Goal: Task Accomplishment & Management: Manage account settings

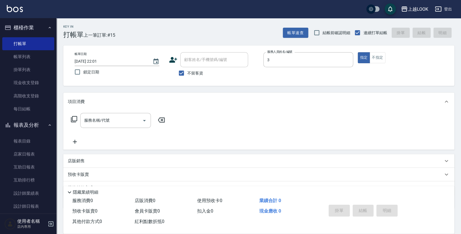
type input "Jason-3"
type button "true"
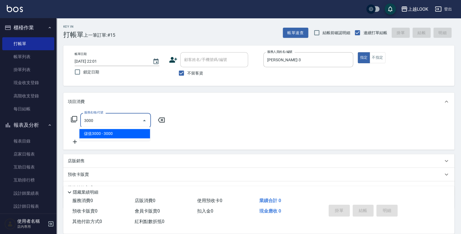
type input "儲值3000(83000)"
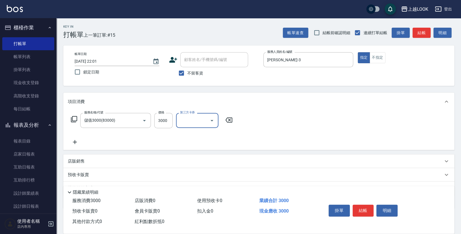
click at [74, 119] on icon at bounding box center [74, 119] width 7 height 7
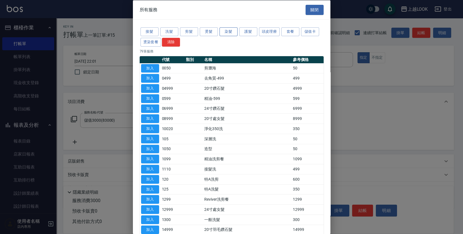
click at [230, 32] on button "染髮" at bounding box center [229, 31] width 18 height 9
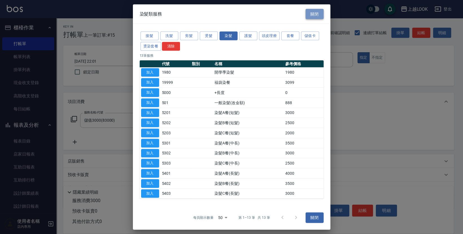
click at [321, 15] on button "關閉" at bounding box center [315, 14] width 18 height 10
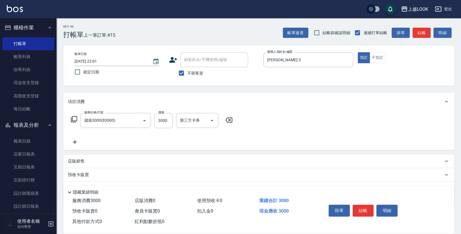
click at [76, 140] on icon at bounding box center [75, 142] width 14 height 7
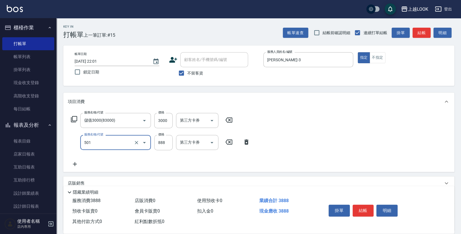
type input "一般染髮(改金額)(501)"
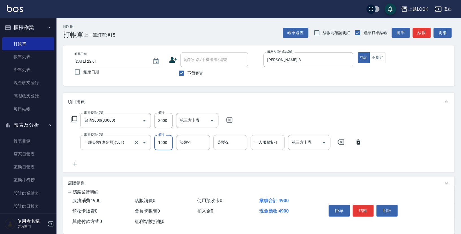
type input "1900"
type input "瑄瑄-93"
type input "Jason-3"
click at [325, 142] on icon "Open" at bounding box center [323, 142] width 3 height 1
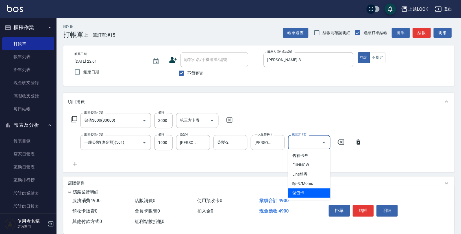
click at [324, 193] on span "儲值卡" at bounding box center [309, 192] width 42 height 9
type input "儲值卡"
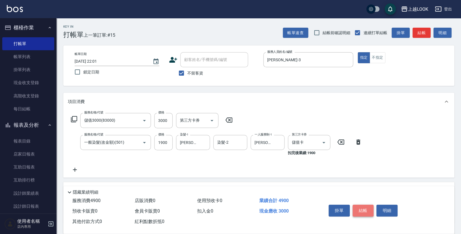
click at [362, 208] on button "結帳" at bounding box center [362, 211] width 21 height 12
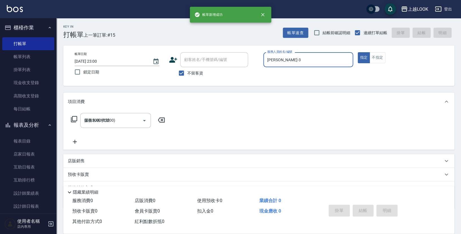
type input "2025/08/15 23:00"
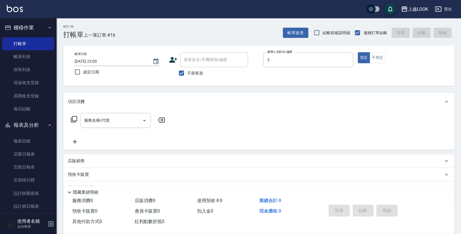
type input "Jason-3"
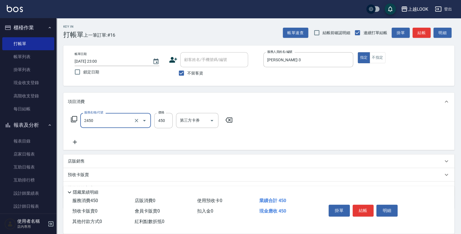
type input "C剪髮套餐(2450)"
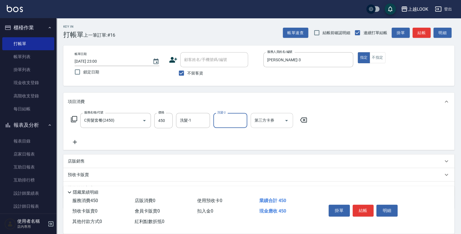
click at [286, 120] on icon "Open" at bounding box center [286, 120] width 3 height 1
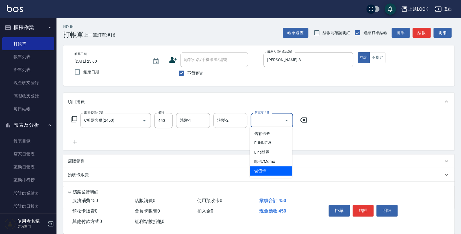
click at [266, 173] on span "儲值卡" at bounding box center [271, 170] width 42 height 9
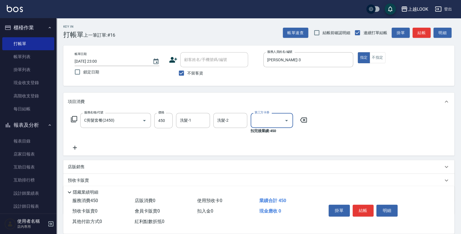
type input "儲值卡"
click at [359, 208] on button "結帳" at bounding box center [362, 211] width 21 height 12
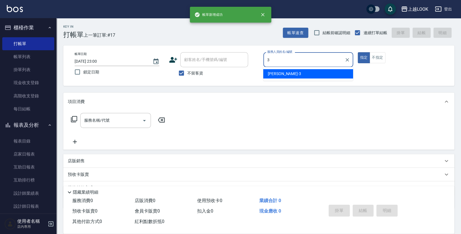
type input "Jason-3"
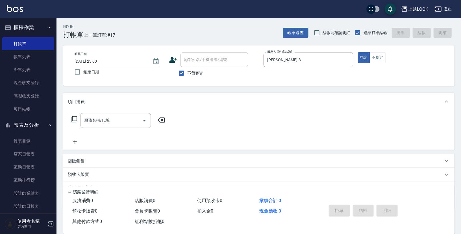
click at [74, 116] on icon at bounding box center [74, 119] width 7 height 7
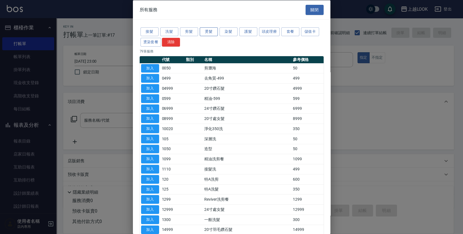
click at [210, 32] on button "燙髮" at bounding box center [209, 31] width 18 height 9
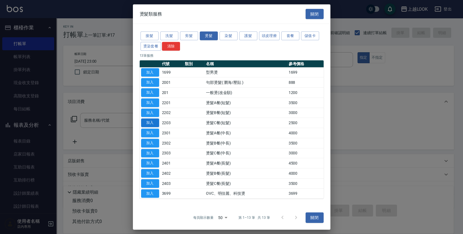
click at [152, 124] on button "加入" at bounding box center [150, 123] width 18 height 9
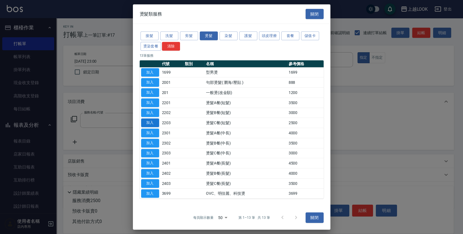
type input "燙髮C餐(短髮)(2203)"
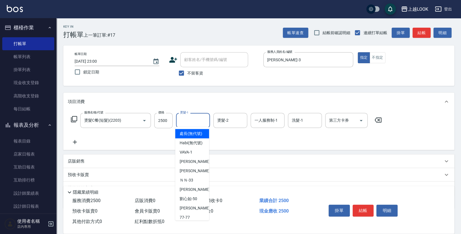
click at [190, 122] on input "燙髮-1" at bounding box center [192, 120] width 29 height 10
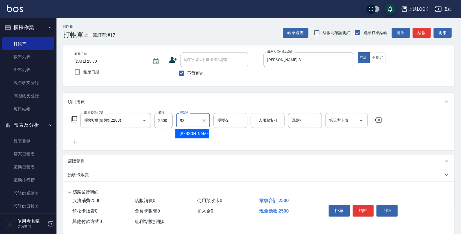
type input "瑄瑄-93"
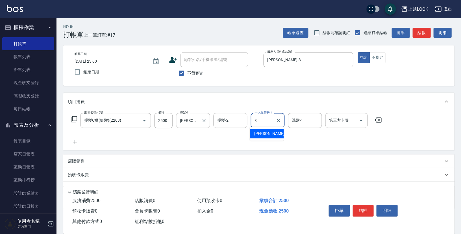
type input "Jason-3"
click at [73, 119] on icon at bounding box center [74, 119] width 6 height 6
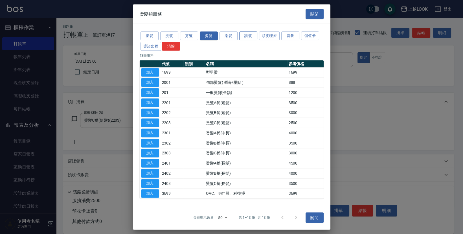
click at [254, 34] on button "護髮" at bounding box center [248, 36] width 18 height 9
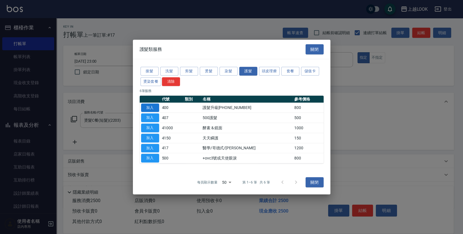
click at [151, 108] on button "加入" at bounding box center [150, 107] width 18 height 9
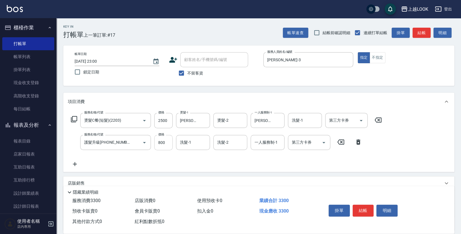
click at [167, 141] on input "800" at bounding box center [163, 142] width 18 height 15
type input "800"
type input "瑄瑄-93"
type input "Jason-3"
click at [76, 162] on icon at bounding box center [75, 164] width 14 height 7
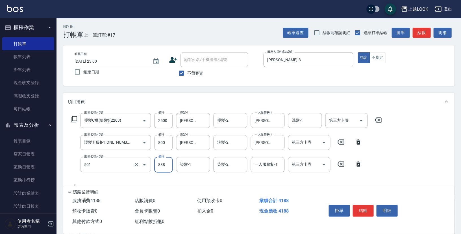
type input "一般染髮(改金額)(501)"
type input "1000"
click at [362, 208] on button "結帳" at bounding box center [362, 211] width 21 height 12
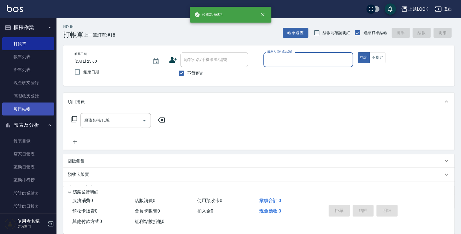
click at [30, 106] on link "每日結帳" at bounding box center [28, 109] width 52 height 13
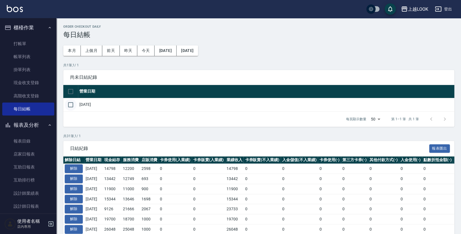
click at [70, 105] on input "checkbox" at bounding box center [71, 105] width 12 height 12
checkbox input "true"
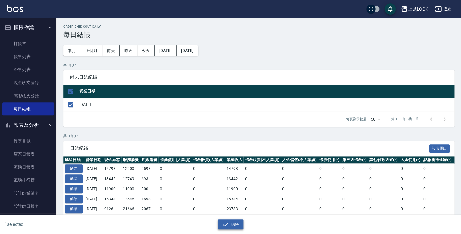
click at [230, 226] on button "結帳" at bounding box center [230, 224] width 26 height 10
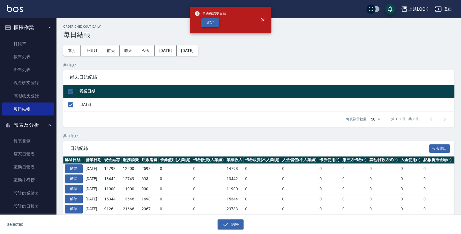
click at [213, 22] on button "確定" at bounding box center [210, 22] width 18 height 9
checkbox input "false"
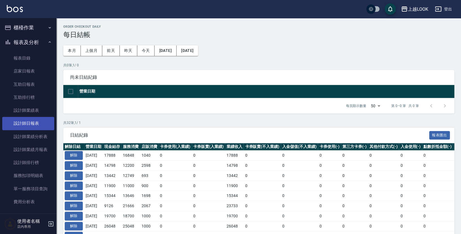
click at [40, 123] on link "設計師日報表" at bounding box center [28, 123] width 52 height 13
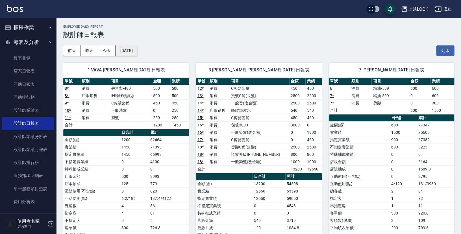
click at [137, 54] on button "[DATE]" at bounding box center [125, 50] width 21 height 10
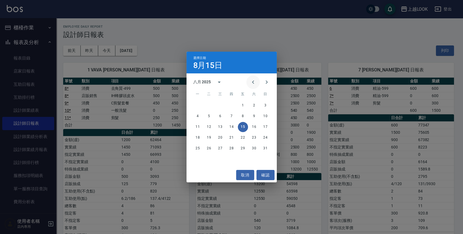
click at [256, 82] on icon "Previous month" at bounding box center [253, 82] width 7 height 7
click at [211, 127] on button "15" at bounding box center [209, 127] width 10 height 10
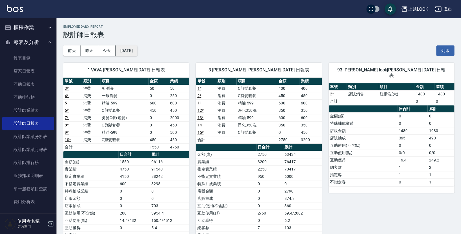
click at [130, 51] on button "[DATE]" at bounding box center [125, 50] width 21 height 10
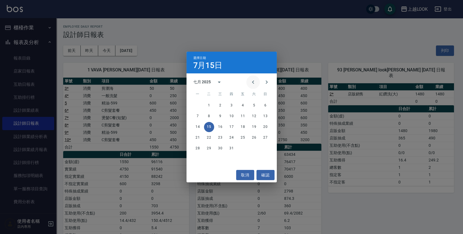
click at [256, 83] on icon "Previous month" at bounding box center [253, 82] width 7 height 7
click at [268, 127] on button "15" at bounding box center [266, 127] width 10 height 10
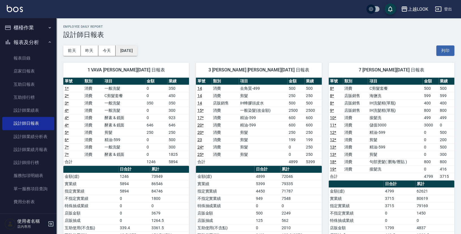
click at [137, 49] on button "2025/06/15" at bounding box center [125, 50] width 21 height 10
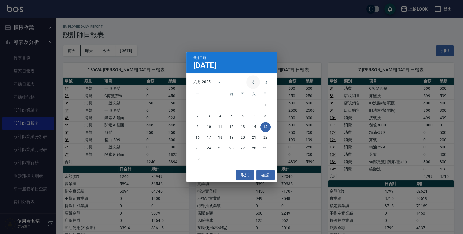
click at [253, 81] on icon "Previous month" at bounding box center [253, 82] width 7 height 7
click at [232, 125] on button "15" at bounding box center [232, 127] width 10 height 10
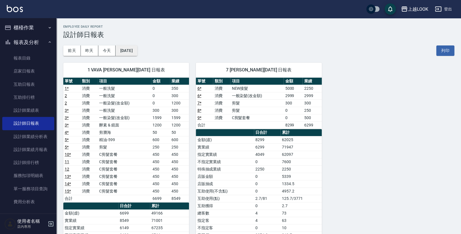
click at [136, 50] on button "2025/05/15" at bounding box center [125, 50] width 21 height 10
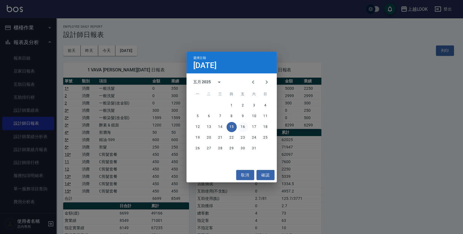
click at [243, 127] on button "16" at bounding box center [243, 127] width 10 height 10
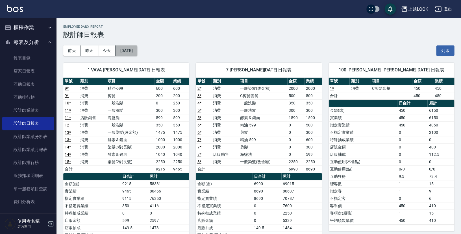
click at [137, 50] on button "2025/05/16" at bounding box center [125, 50] width 21 height 10
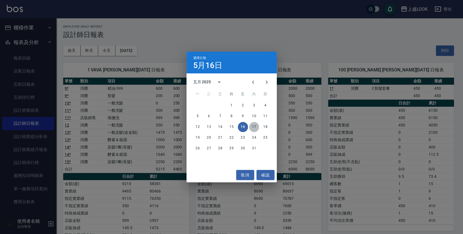
click at [255, 124] on button "17" at bounding box center [254, 127] width 10 height 10
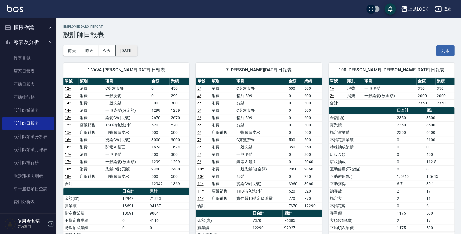
click at [137, 52] on button "2025/05/17" at bounding box center [125, 50] width 21 height 10
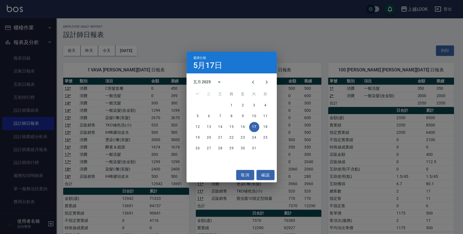
click at [149, 151] on div "選擇日期 5月17日 五月 2025 一 二 三 四 五 六 日 1 2 3 4 5 6 7 8 9 10 11 12 13 14 15 16 17 18 1…" at bounding box center [231, 117] width 463 height 234
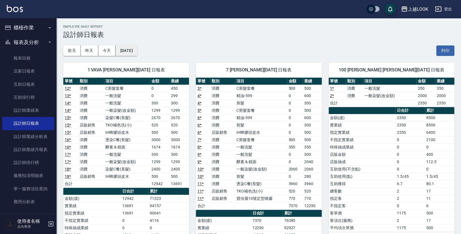
click at [137, 52] on button "2025/05/17" at bounding box center [125, 50] width 21 height 10
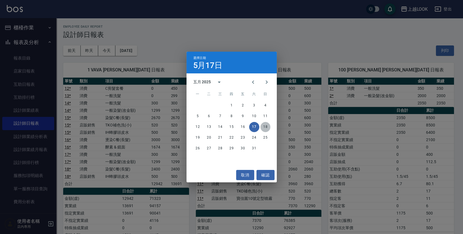
click at [268, 127] on button "18" at bounding box center [266, 127] width 10 height 10
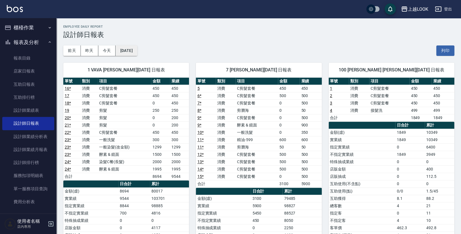
click at [137, 53] on button "2025/05/18" at bounding box center [125, 50] width 21 height 10
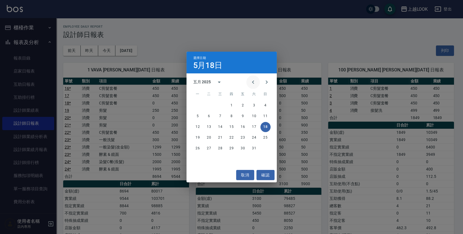
click at [256, 81] on icon "Previous month" at bounding box center [253, 82] width 7 height 7
click at [207, 127] on button "15" at bounding box center [209, 127] width 10 height 10
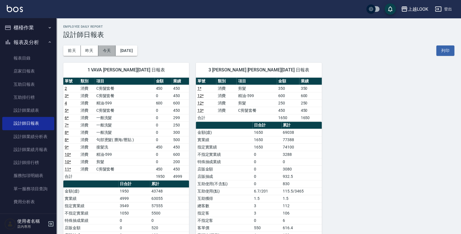
click at [107, 51] on button "今天" at bounding box center [107, 50] width 18 height 10
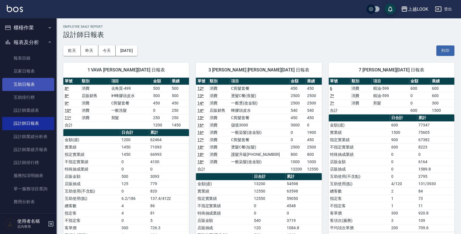
click at [34, 83] on link "互助日報表" at bounding box center [28, 84] width 52 height 13
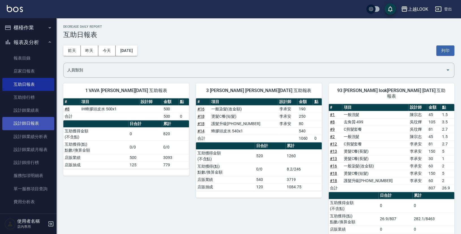
click at [34, 124] on link "設計師日報表" at bounding box center [28, 123] width 52 height 13
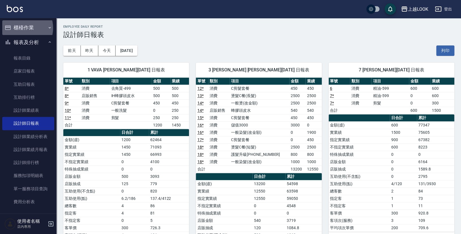
click at [21, 28] on button "櫃檯作業" at bounding box center [28, 27] width 52 height 15
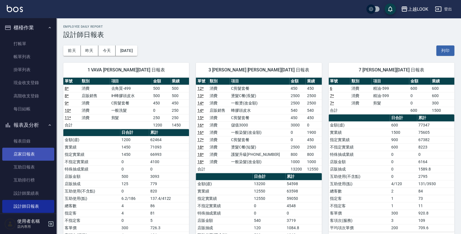
click at [35, 151] on link "店家日報表" at bounding box center [28, 154] width 52 height 13
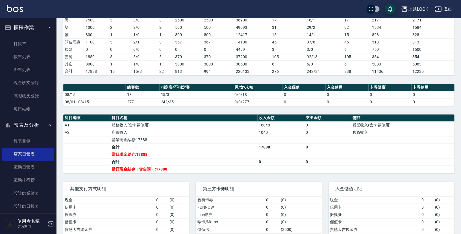
scroll to position [94, 0]
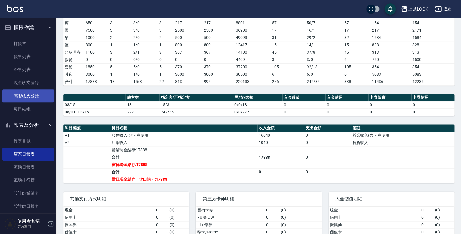
click at [34, 91] on link "高階收支登錄" at bounding box center [28, 96] width 52 height 13
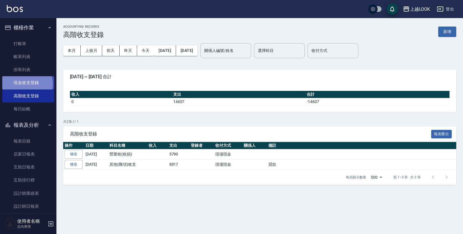
click at [22, 83] on link "現金收支登錄" at bounding box center [28, 82] width 52 height 13
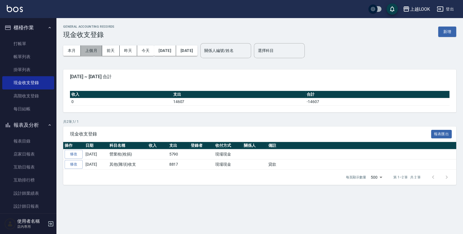
click at [98, 47] on button "上個月" at bounding box center [91, 50] width 21 height 10
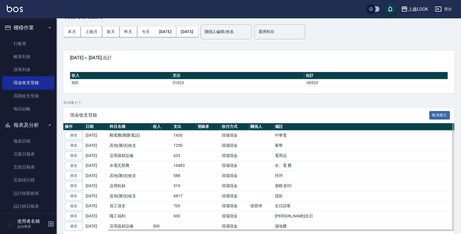
scroll to position [36, 0]
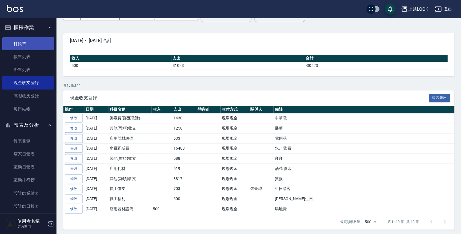
click at [33, 41] on link "打帳單" at bounding box center [28, 43] width 52 height 13
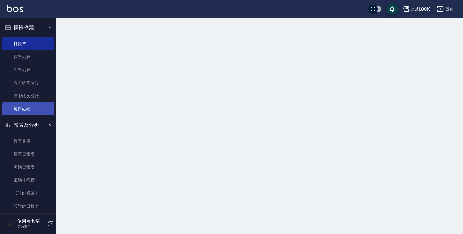
click at [37, 107] on link "每日結帳" at bounding box center [28, 109] width 52 height 13
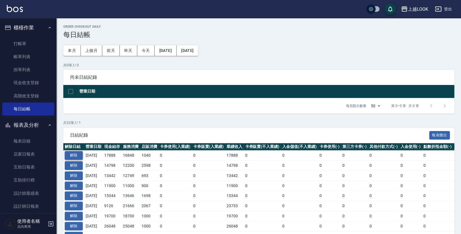
click at [77, 152] on button "解除" at bounding box center [74, 155] width 18 height 9
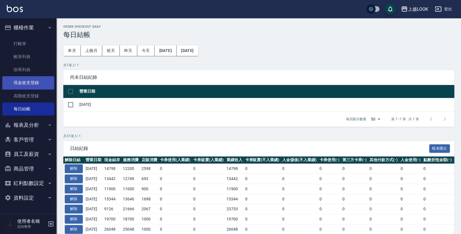
click at [37, 80] on link "現金收支登錄" at bounding box center [28, 82] width 52 height 13
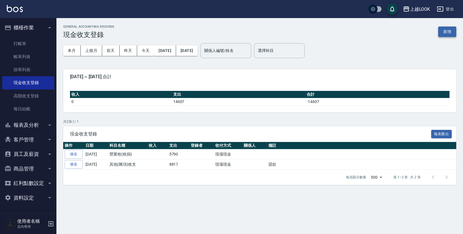
click at [450, 32] on button "新增" at bounding box center [448, 32] width 18 height 10
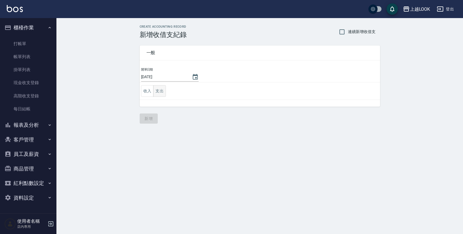
click at [159, 90] on button "支出" at bounding box center [159, 91] width 13 height 12
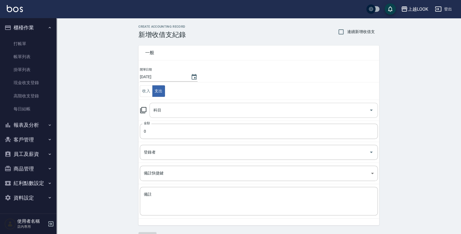
click at [165, 112] on input "科目" at bounding box center [259, 110] width 215 height 10
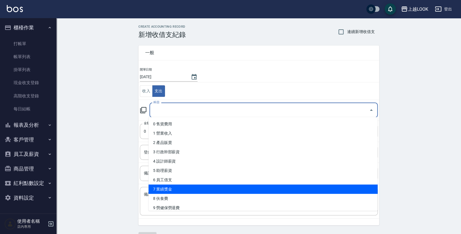
click at [182, 188] on li "7 業績獎金" at bounding box center [263, 189] width 229 height 9
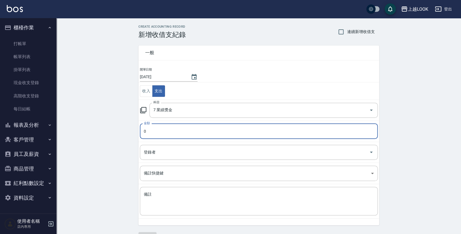
type input "7 業績獎金"
click at [168, 126] on input "0" at bounding box center [259, 131] width 238 height 15
type input "3000"
click at [179, 190] on div "x 備註" at bounding box center [259, 201] width 238 height 29
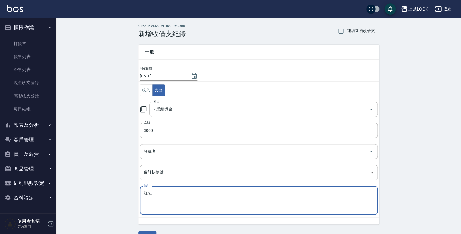
scroll to position [14, 0]
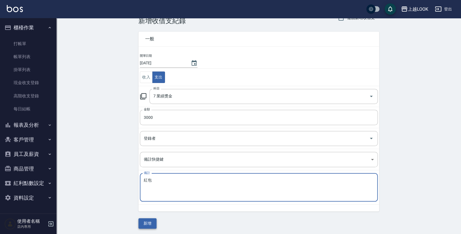
type textarea "紅包"
click at [152, 222] on button "新增" at bounding box center [147, 223] width 18 height 10
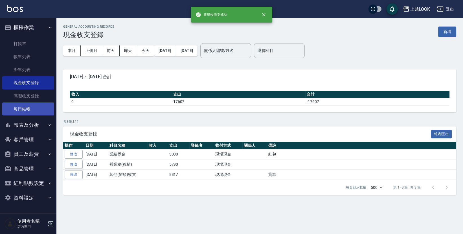
click at [21, 103] on link "每日結帳" at bounding box center [28, 109] width 52 height 13
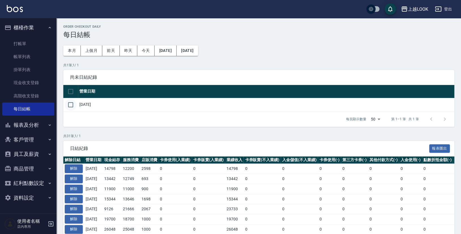
click at [69, 103] on input "checkbox" at bounding box center [71, 105] width 12 height 12
checkbox input "true"
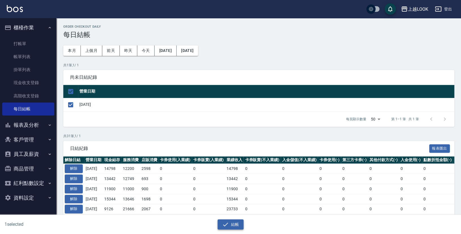
click at [237, 224] on button "結帳" at bounding box center [230, 224] width 26 height 10
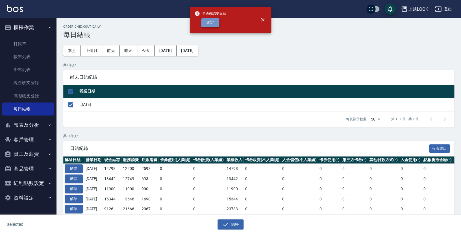
click at [208, 23] on button "確定" at bounding box center [210, 22] width 18 height 9
checkbox input "false"
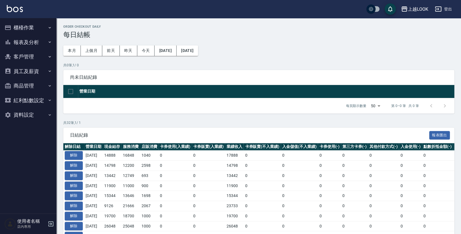
click at [21, 39] on button "報表及分析" at bounding box center [28, 42] width 52 height 15
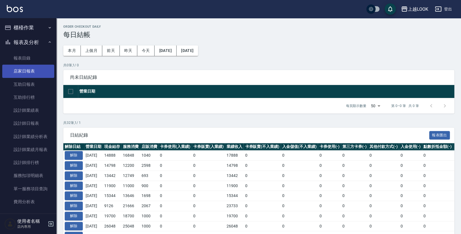
click at [31, 73] on link "店家日報表" at bounding box center [28, 71] width 52 height 13
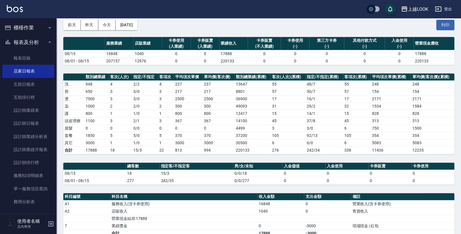
scroll to position [34, 0]
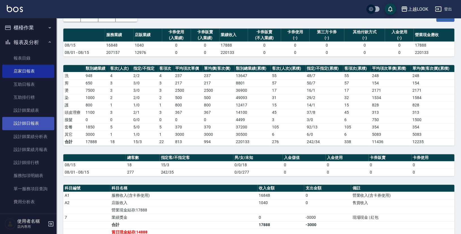
click at [21, 123] on link "設計師日報表" at bounding box center [28, 123] width 52 height 13
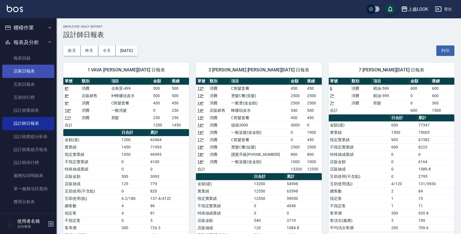
click at [29, 69] on link "店家日報表" at bounding box center [28, 71] width 52 height 13
